Goal: Task Accomplishment & Management: Use online tool/utility

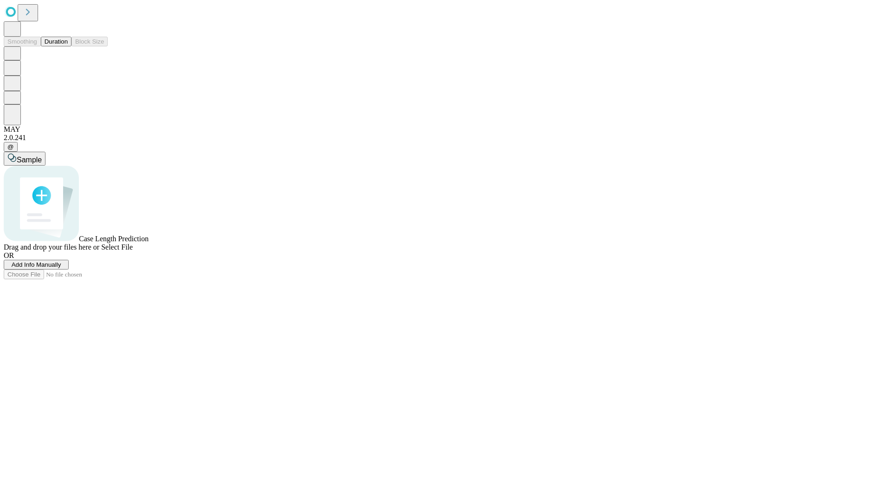
click at [68, 46] on button "Duration" at bounding box center [56, 42] width 31 height 10
click at [61, 268] on span "Add Info Manually" at bounding box center [37, 264] width 50 height 7
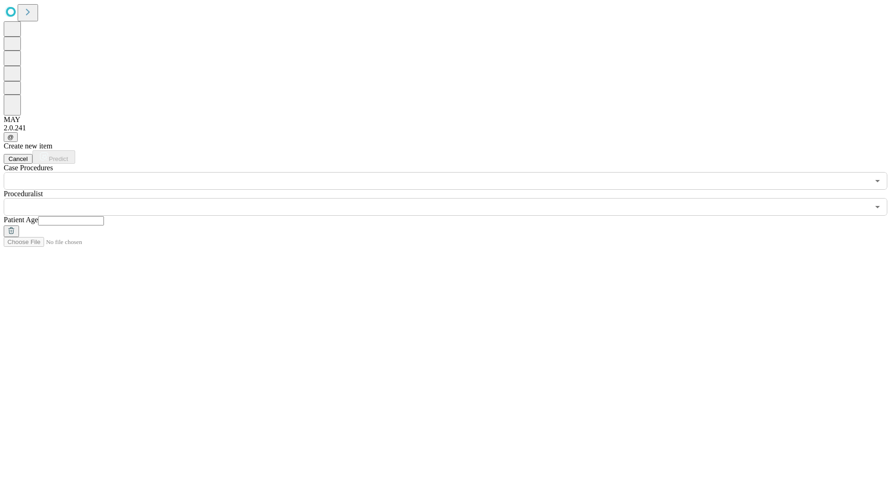
click at [104, 216] on input "text" at bounding box center [71, 220] width 66 height 9
type input "**"
click at [452, 198] on input "text" at bounding box center [437, 207] width 866 height 18
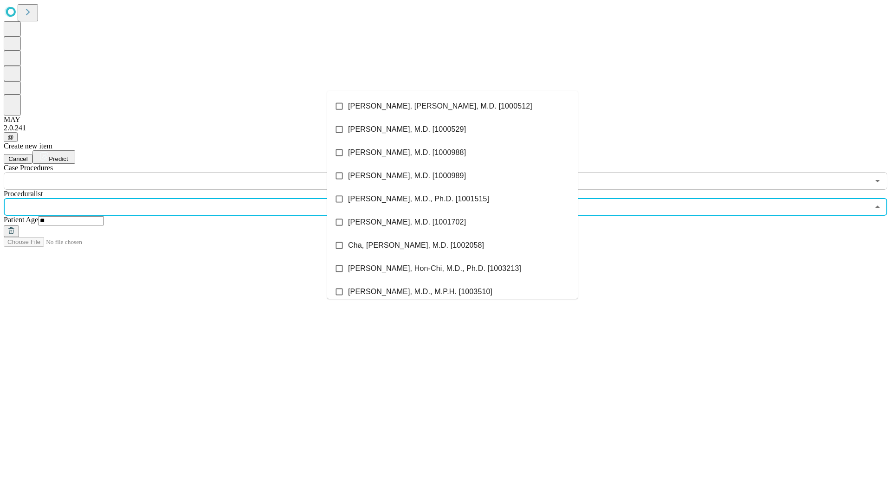
click at [453, 106] on li "[PERSON_NAME], [PERSON_NAME], M.D. [1000512]" at bounding box center [452, 106] width 251 height 23
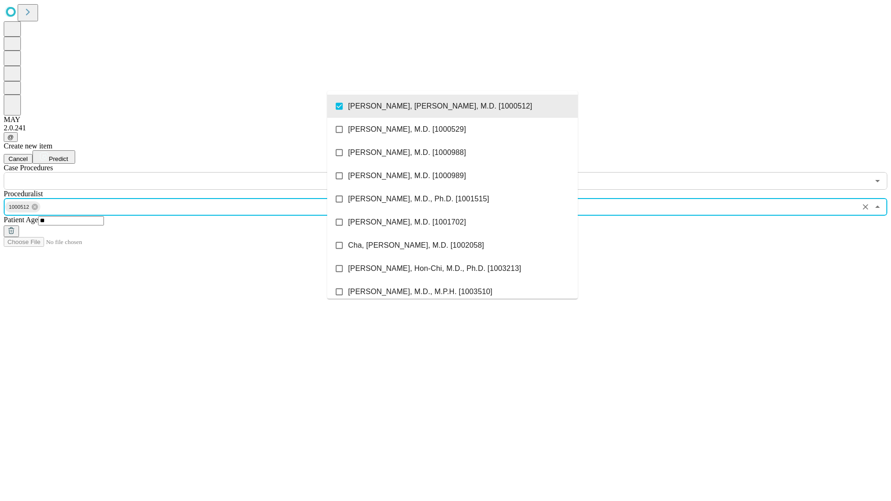
click at [195, 172] on input "text" at bounding box center [437, 181] width 866 height 18
